Goal: Information Seeking & Learning: Learn about a topic

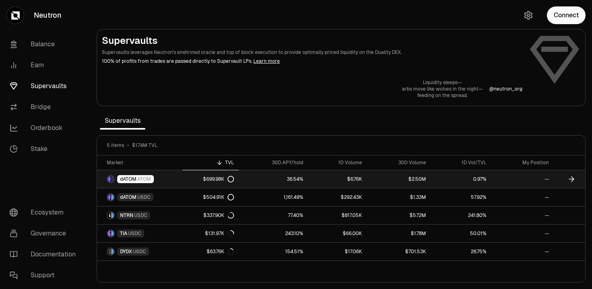
click at [137, 180] on span "ATOM" at bounding box center [144, 179] width 14 height 6
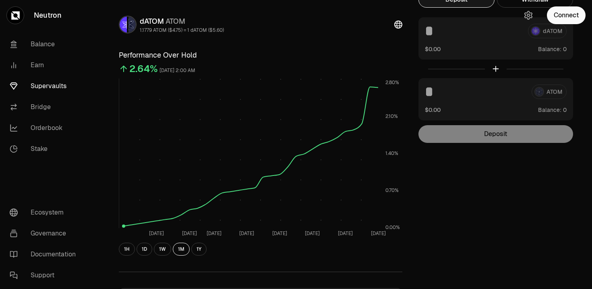
scroll to position [41, 0]
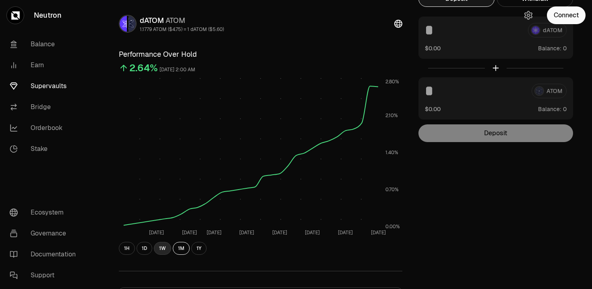
click at [163, 248] on button "1W" at bounding box center [162, 248] width 17 height 13
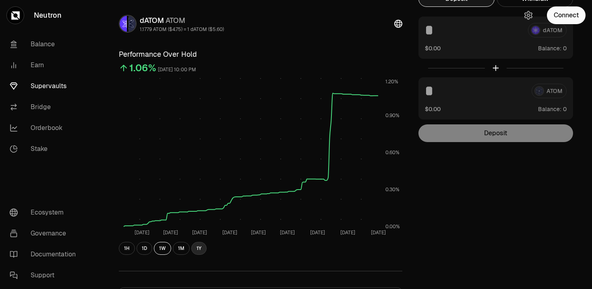
click at [198, 249] on button "1Y" at bounding box center [198, 248] width 15 height 13
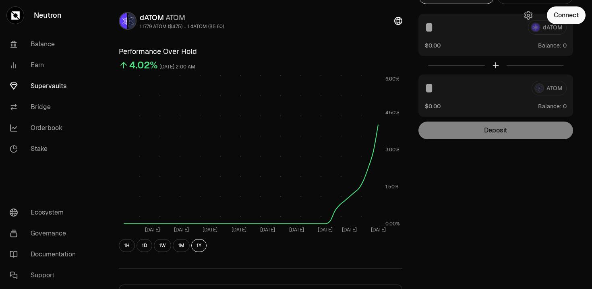
scroll to position [0, 0]
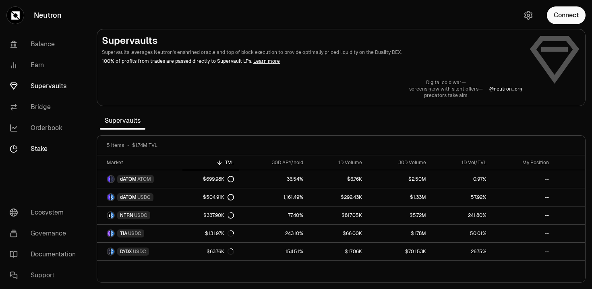
click at [38, 151] on link "Stake" at bounding box center [45, 148] width 84 height 21
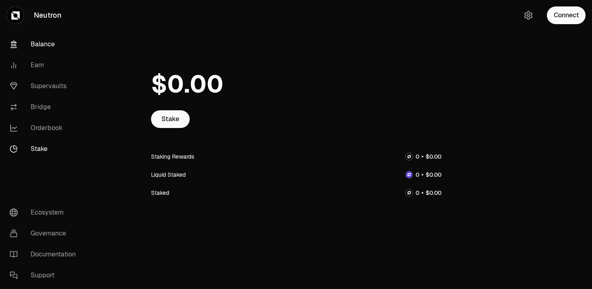
click at [38, 41] on link "Balance" at bounding box center [45, 44] width 84 height 21
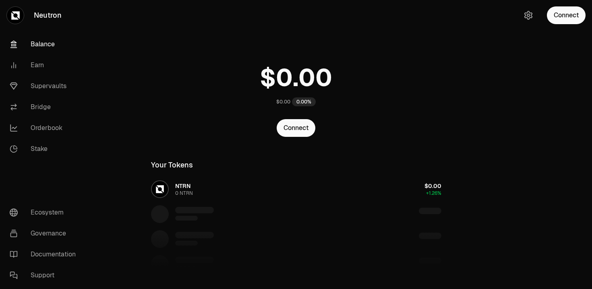
click at [42, 16] on link "Neutron" at bounding box center [45, 15] width 90 height 31
